Goal: Transaction & Acquisition: Book appointment/travel/reservation

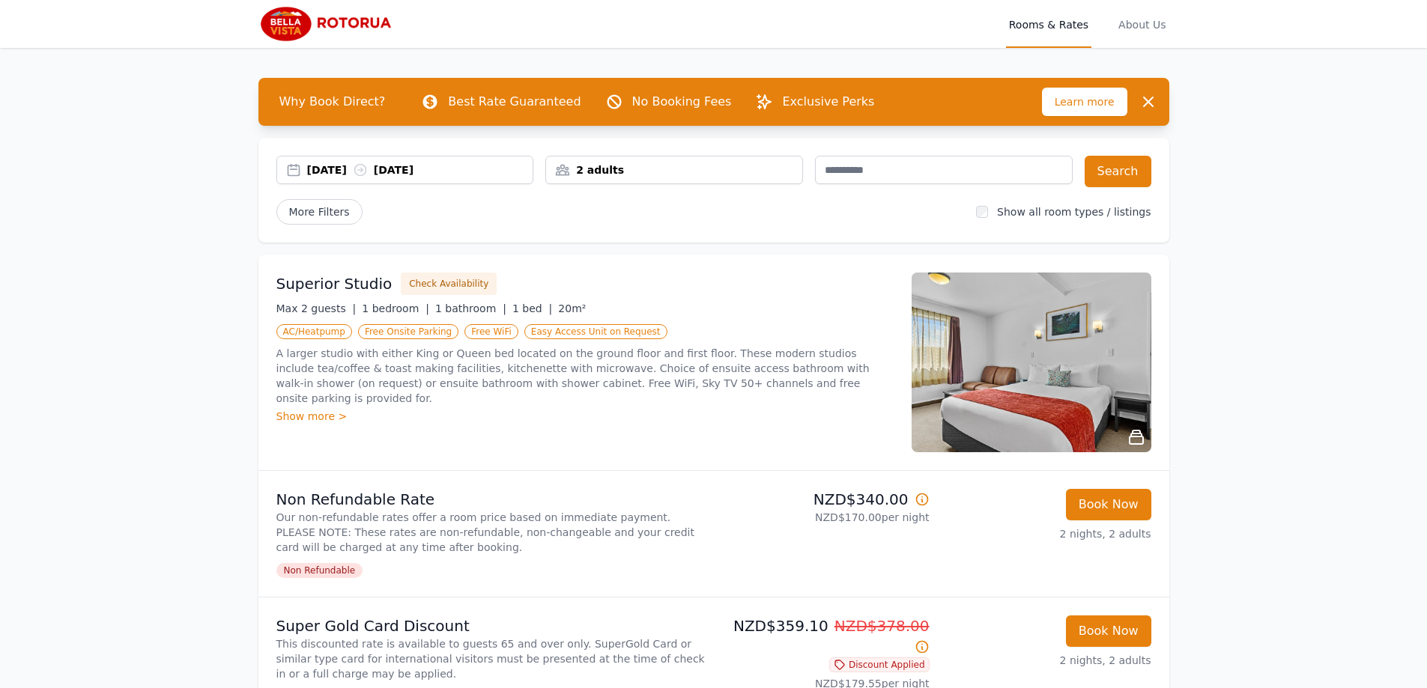
click at [765, 172] on div "2 adults" at bounding box center [674, 169] width 256 height 15
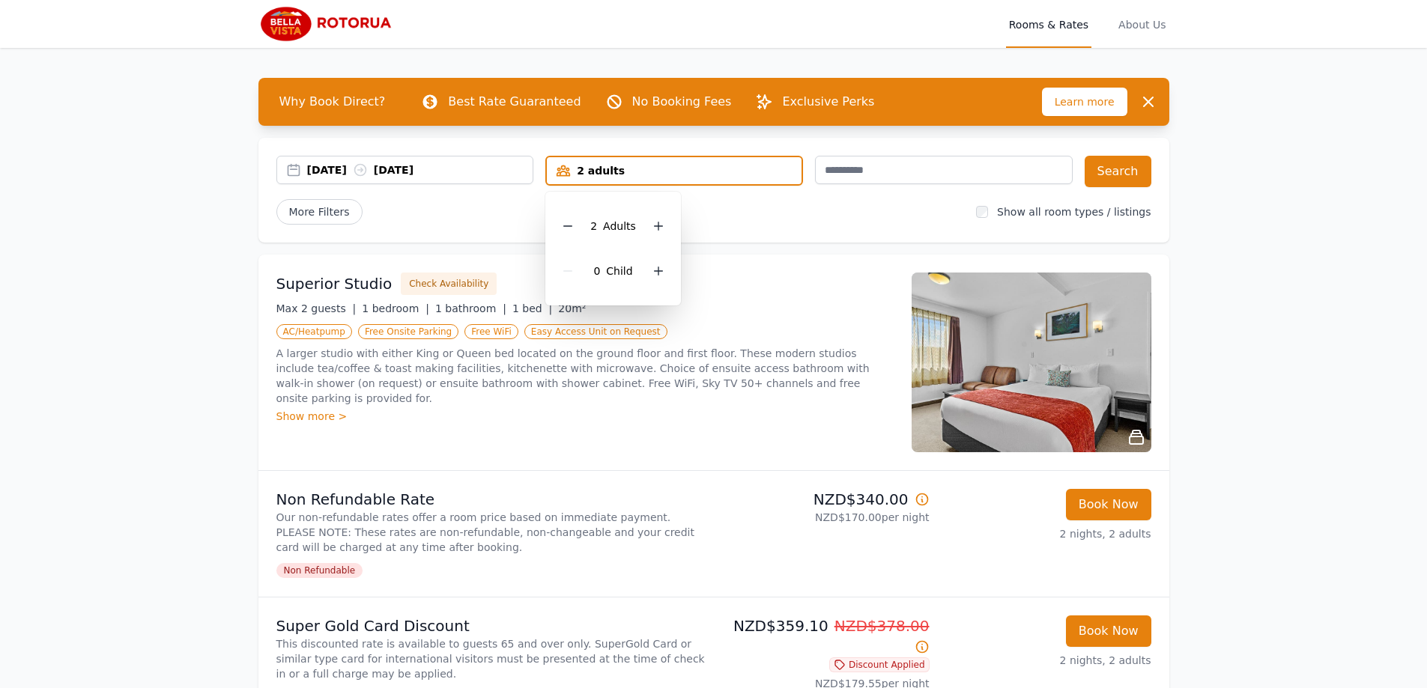
click at [667, 270] on div "2 Adult s 0 Child" at bounding box center [613, 249] width 136 height 114
click at [662, 269] on icon at bounding box center [658, 271] width 12 height 12
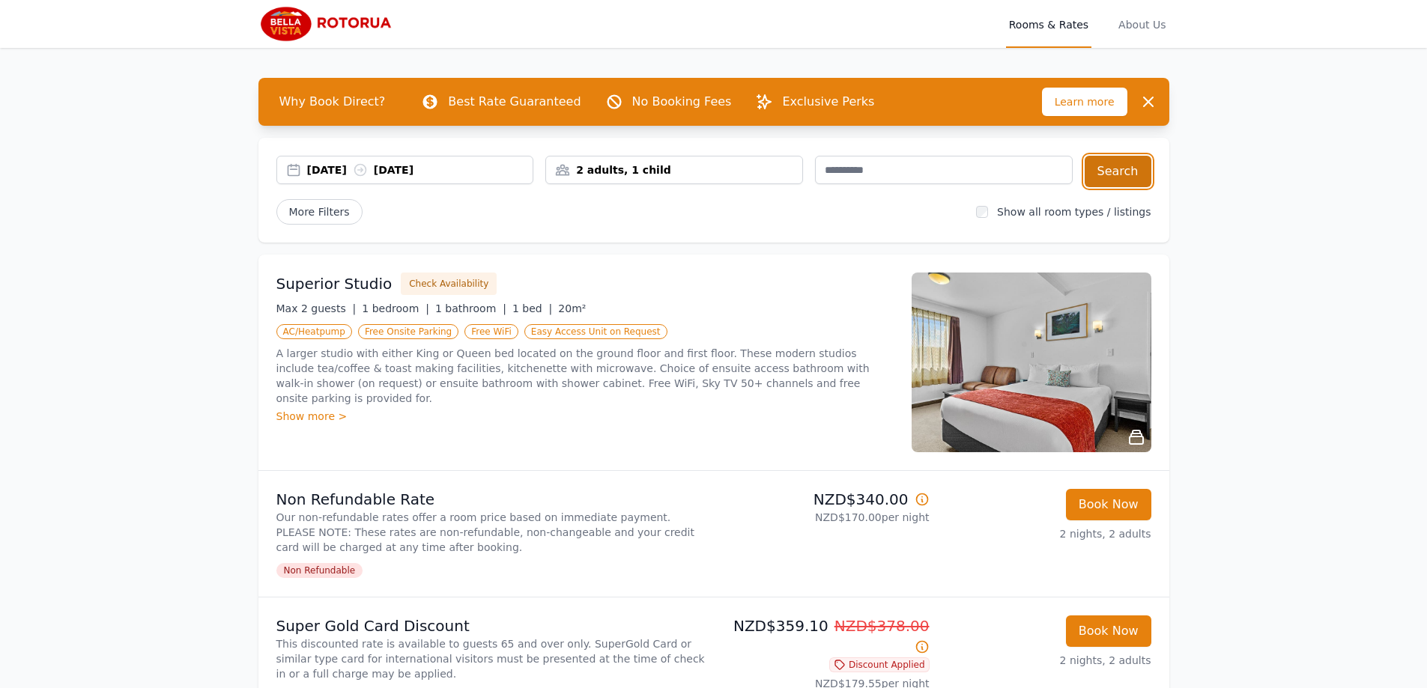
click at [1114, 176] on button "Search" at bounding box center [1117, 171] width 67 height 31
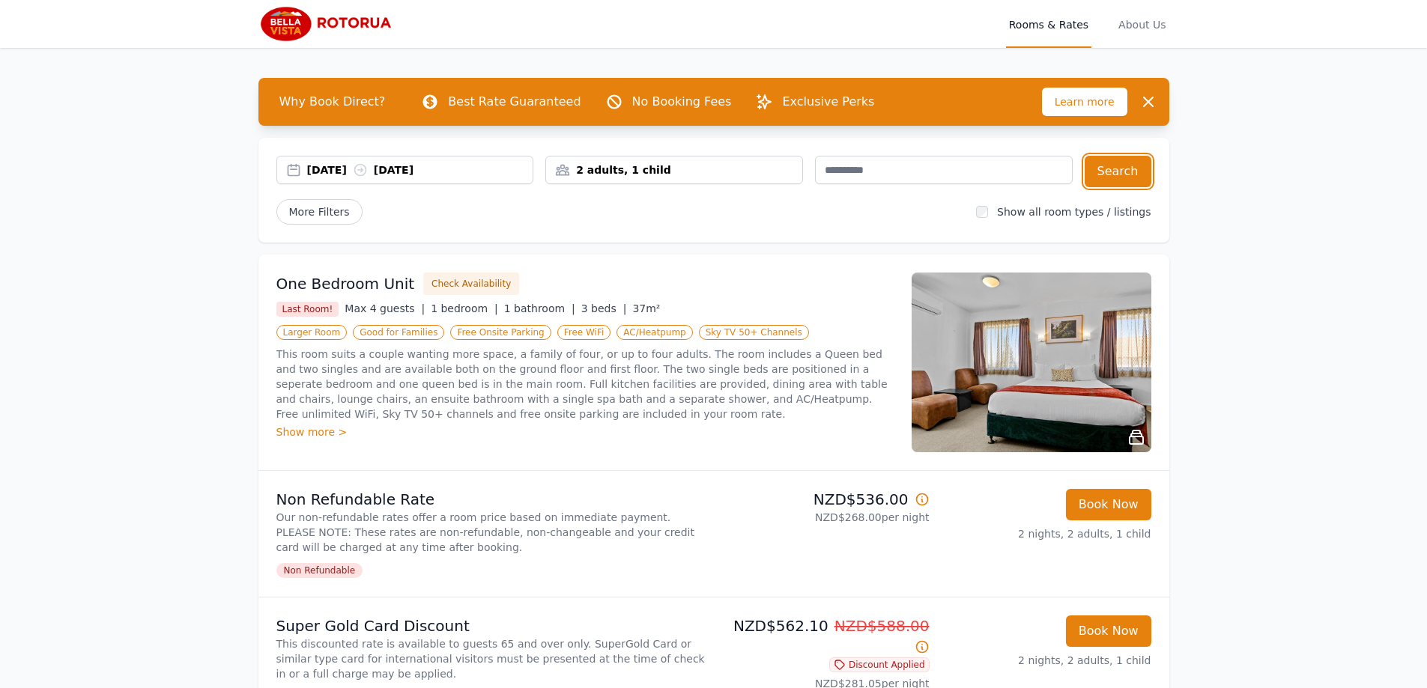
click at [693, 176] on div "2 adults, 1 child" at bounding box center [674, 169] width 256 height 15
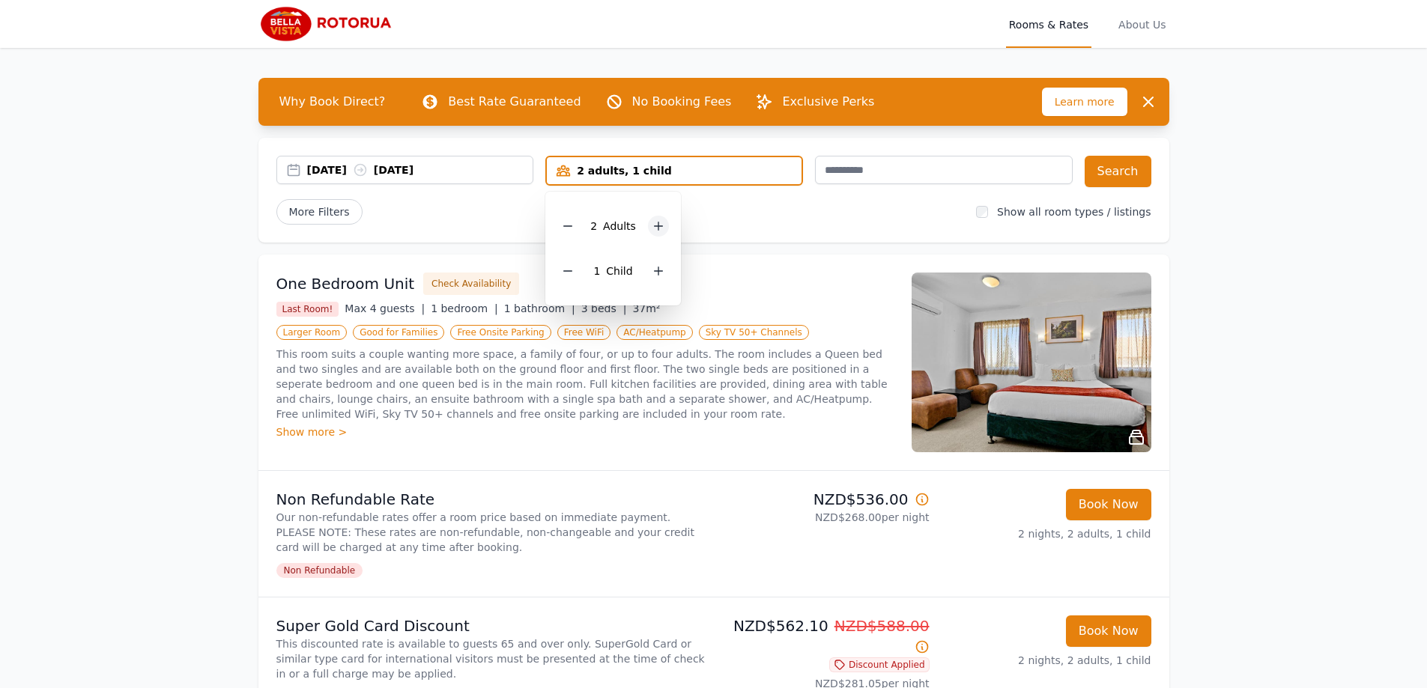
click at [654, 225] on icon at bounding box center [658, 226] width 12 height 12
click at [567, 272] on icon at bounding box center [568, 271] width 12 height 12
click at [843, 240] on div "[DATE] [DATE] 3 adults 3 Adult s 0 Child Search More Filters Show all room type…" at bounding box center [713, 190] width 911 height 105
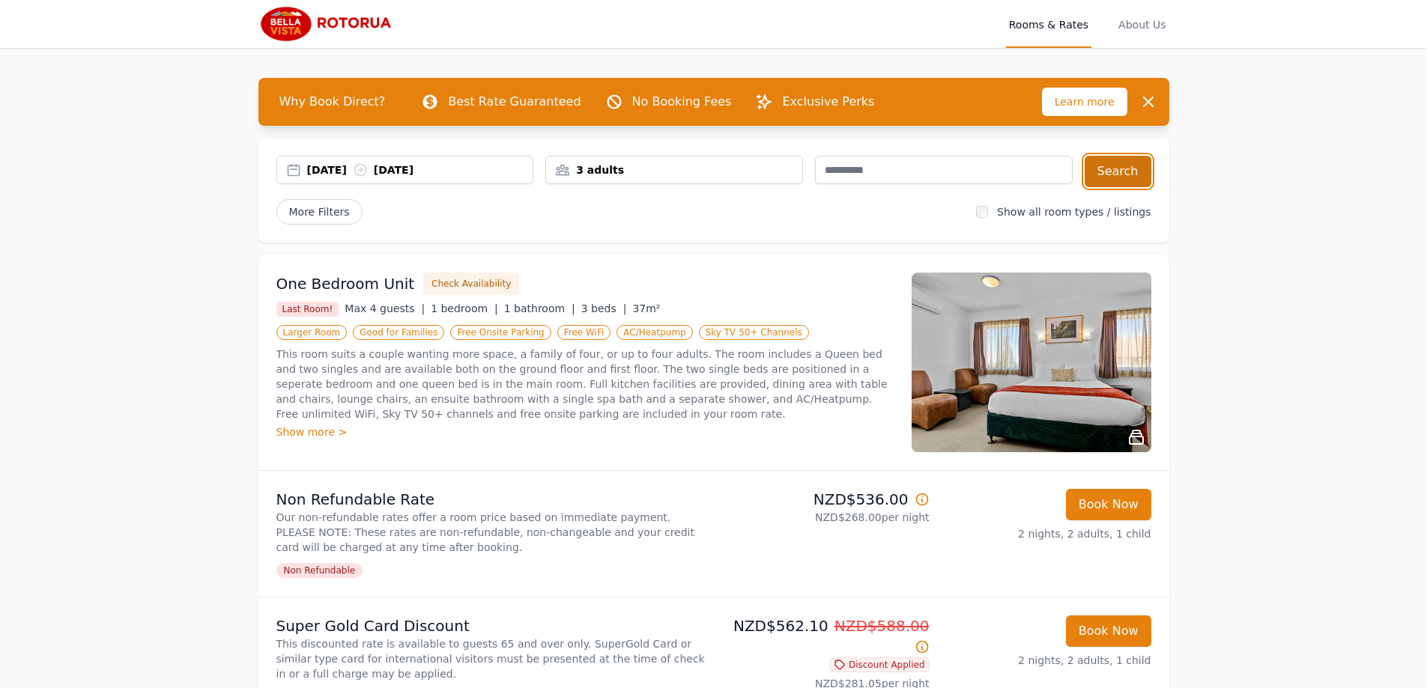
click at [1134, 164] on button "Search" at bounding box center [1117, 171] width 67 height 31
click at [705, 180] on div "3 adults" at bounding box center [674, 170] width 258 height 28
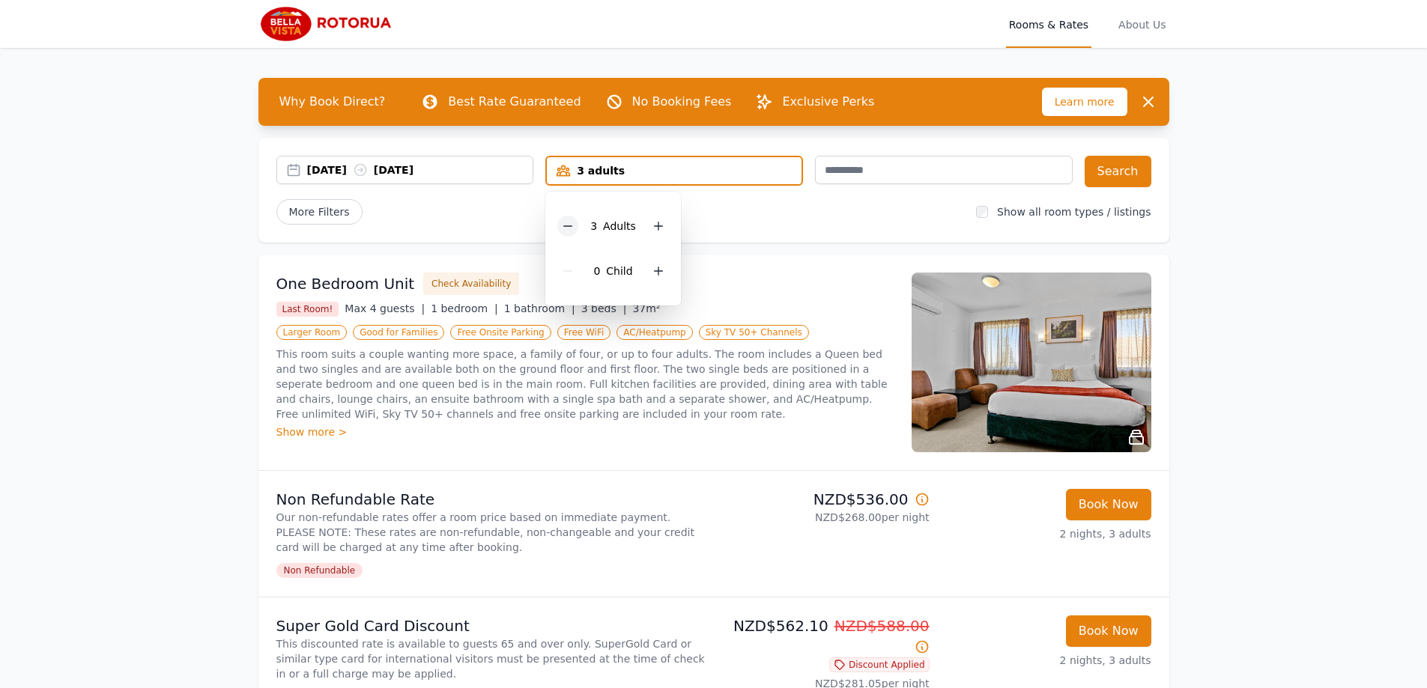
click at [563, 230] on icon at bounding box center [568, 226] width 12 height 12
click at [660, 269] on icon at bounding box center [658, 271] width 12 height 12
click at [1104, 168] on button "Search" at bounding box center [1117, 171] width 67 height 31
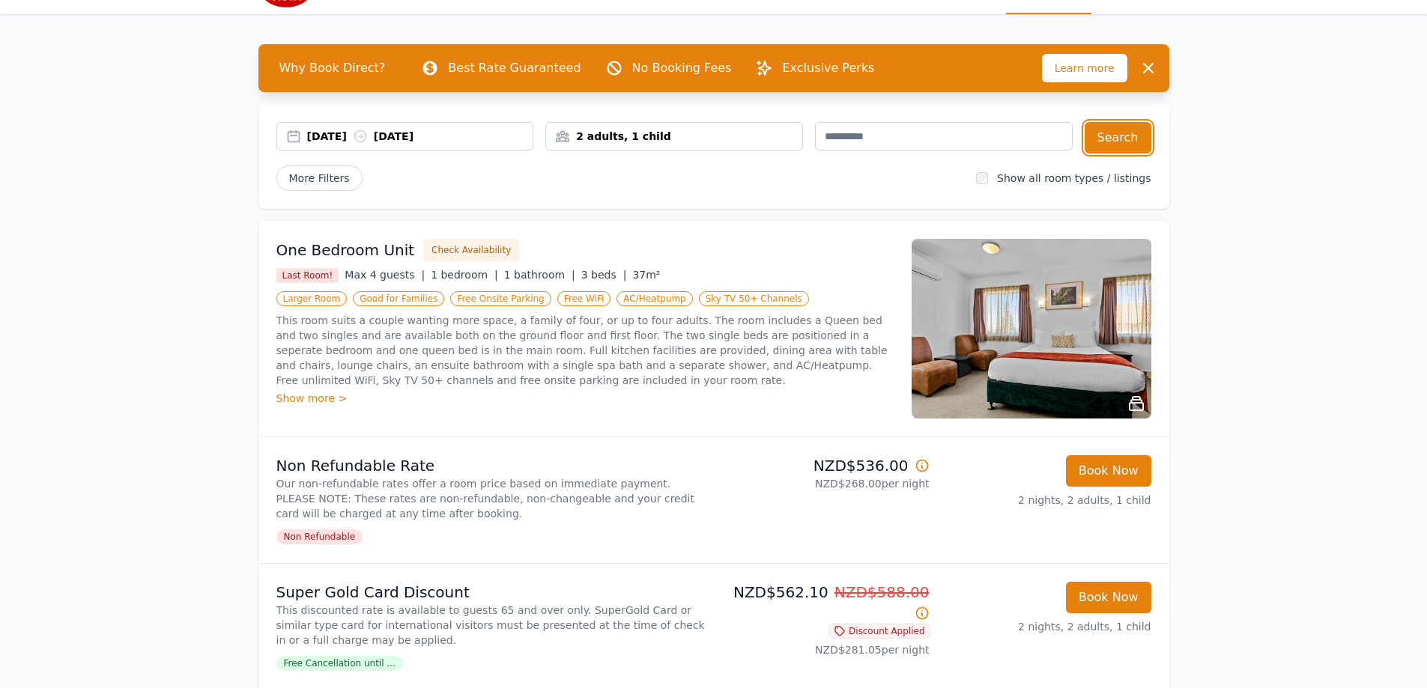
scroll to position [300, 0]
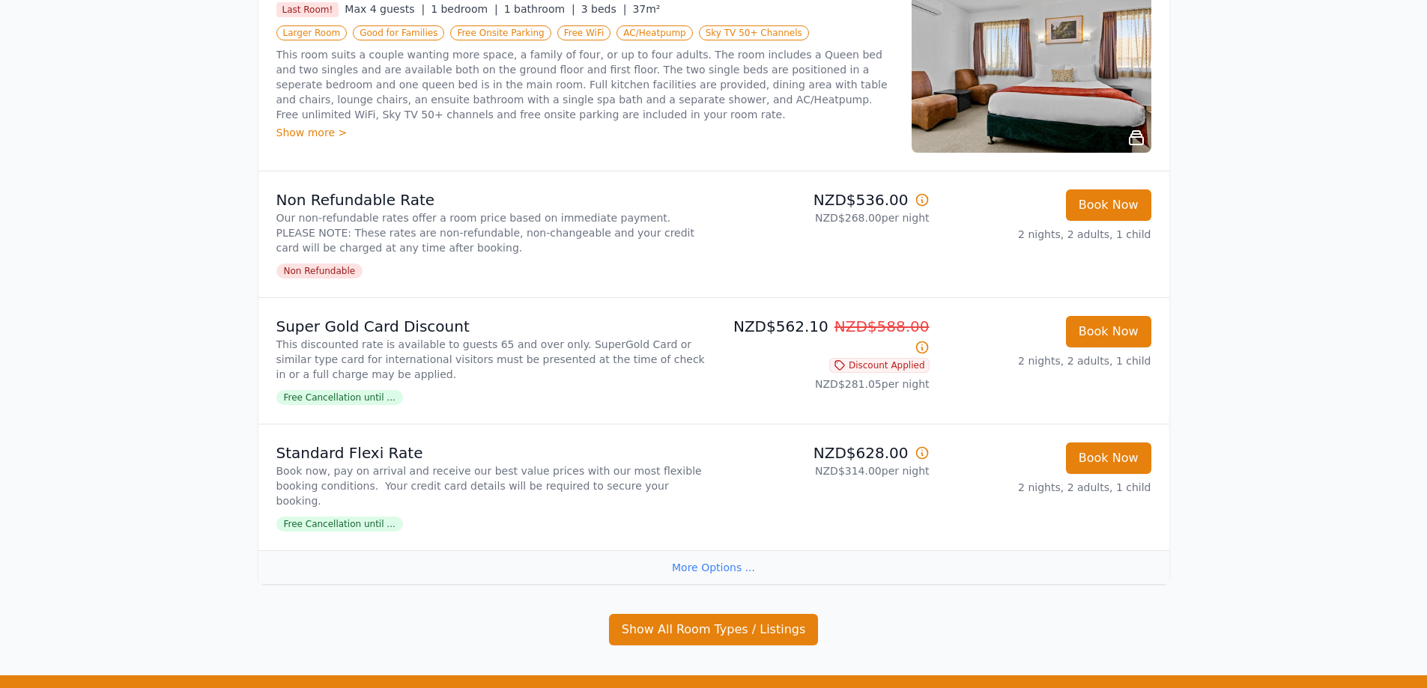
click at [717, 562] on div "More Options ..." at bounding box center [713, 567] width 911 height 34
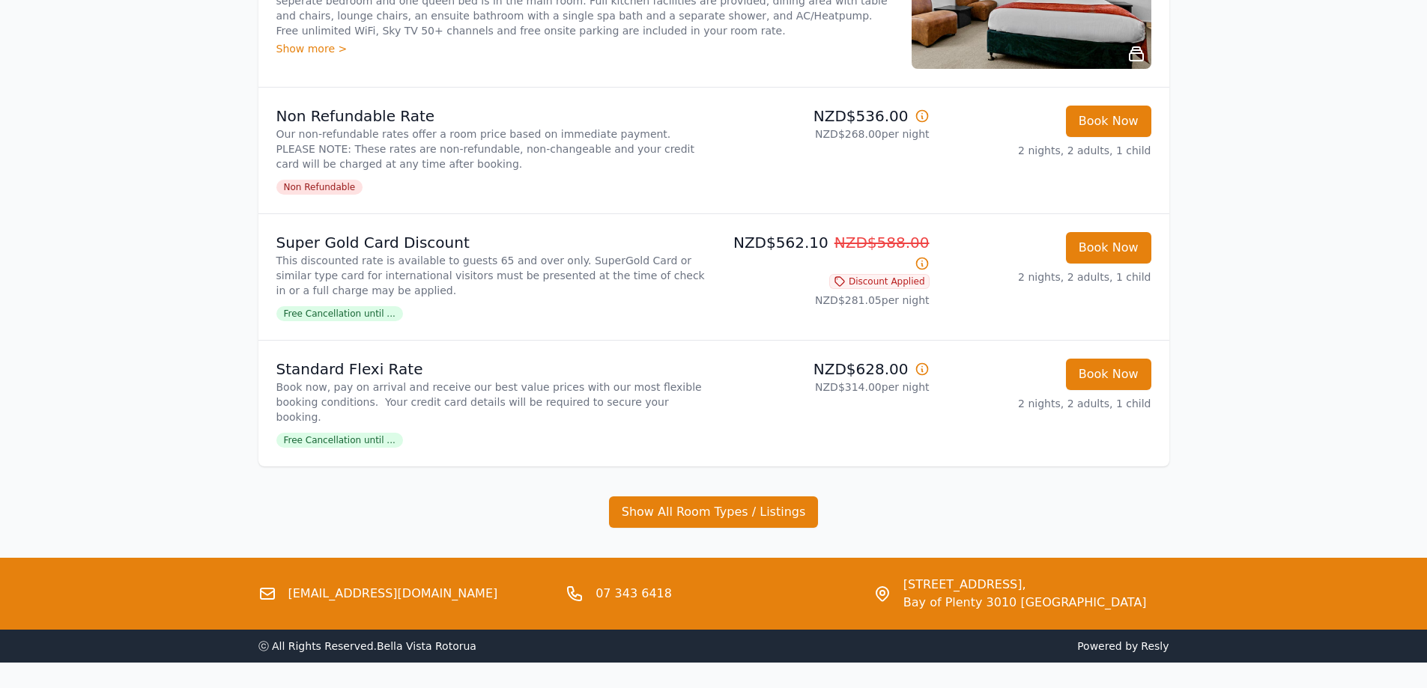
scroll to position [415, 0]
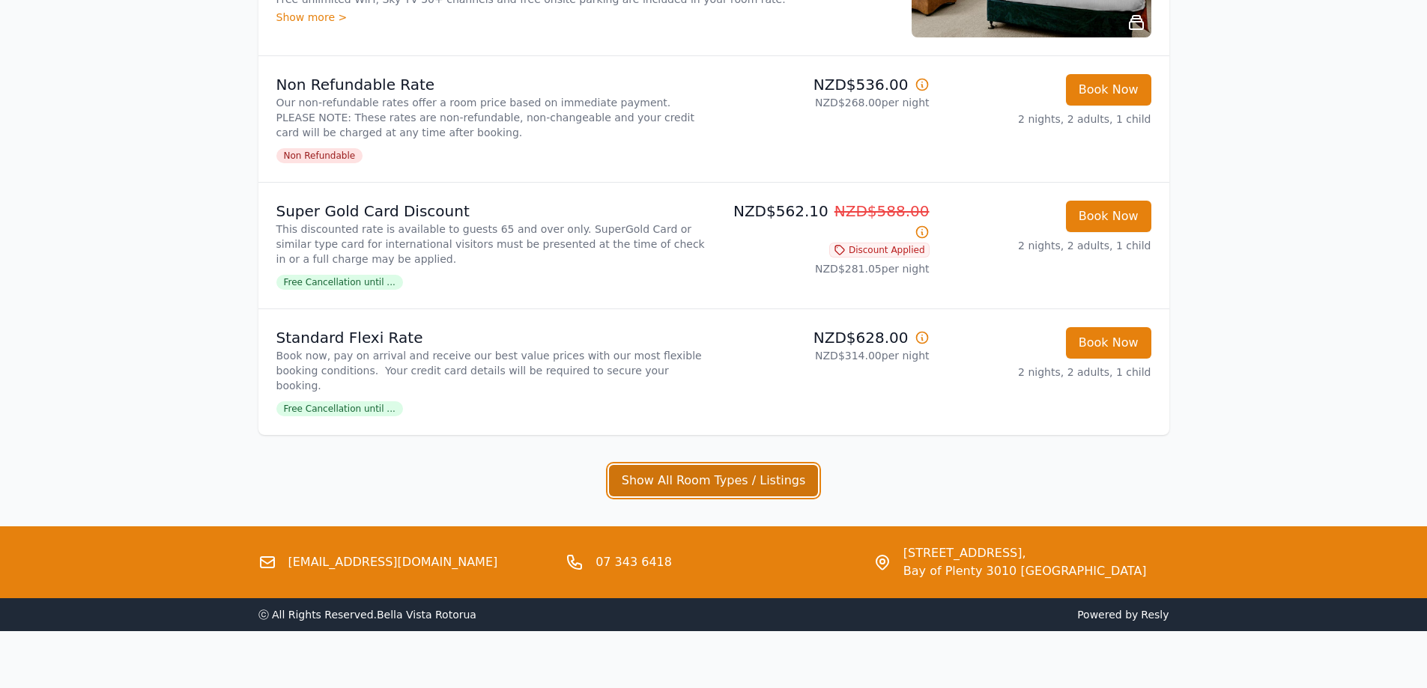
click at [788, 465] on button "Show All Room Types / Listings" at bounding box center [714, 480] width 210 height 31
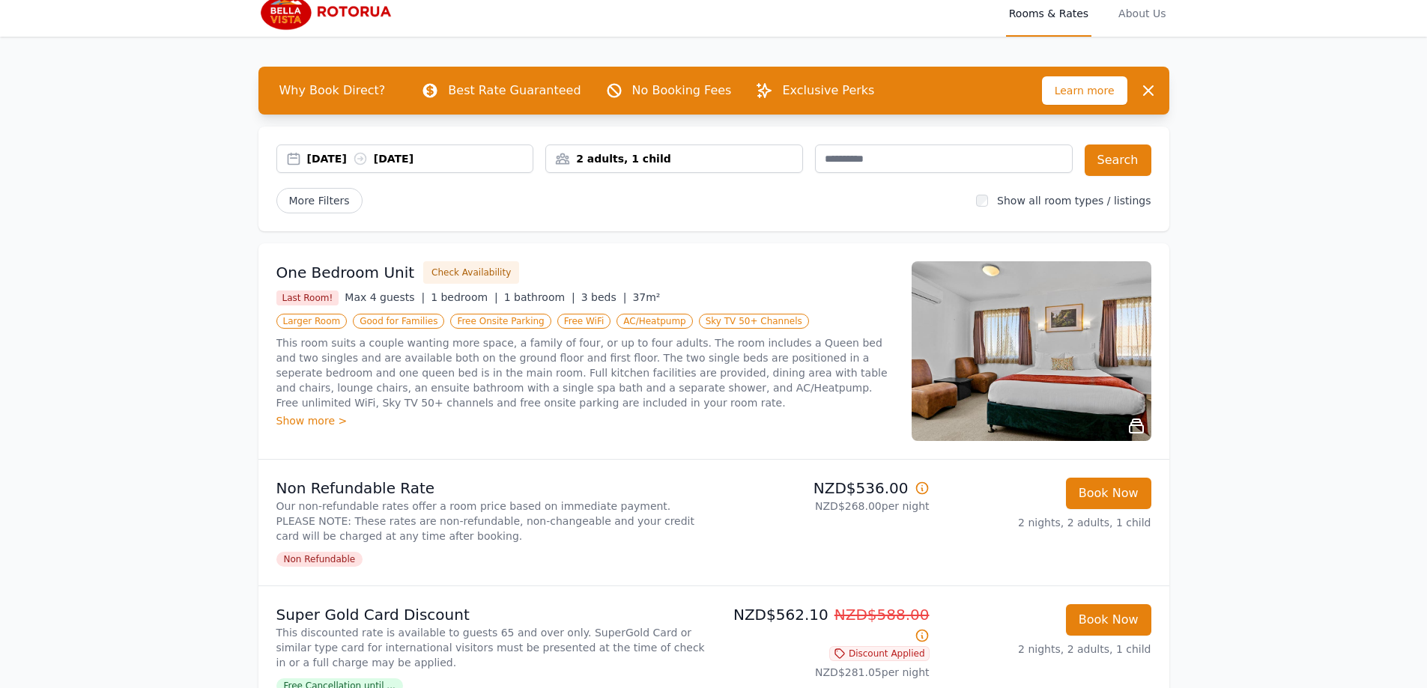
scroll to position [0, 0]
